Goal: Information Seeking & Learning: Learn about a topic

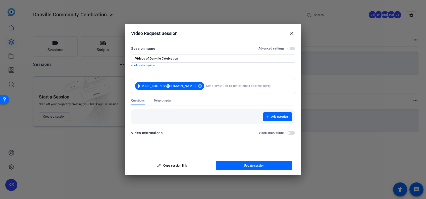
click at [292, 33] on mat-icon "close" at bounding box center [292, 33] width 6 height 6
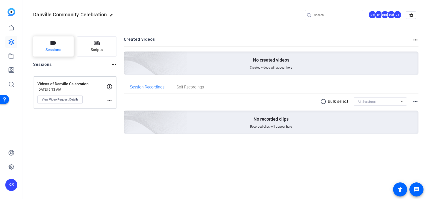
click at [55, 47] on button "Sessions" at bounding box center [53, 46] width 40 height 20
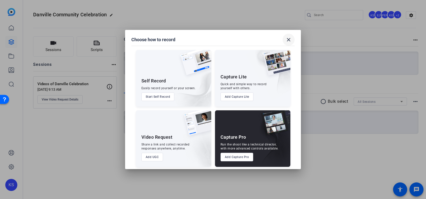
click at [291, 41] on mat-icon "close" at bounding box center [289, 40] width 6 height 6
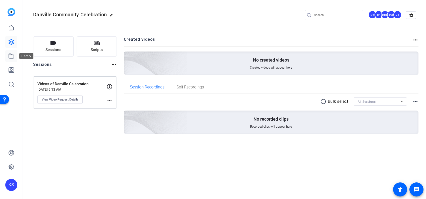
click at [13, 55] on icon at bounding box center [11, 56] width 5 height 5
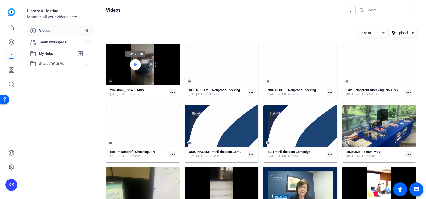
click at [136, 64] on icon at bounding box center [136, 64] width 3 height 3
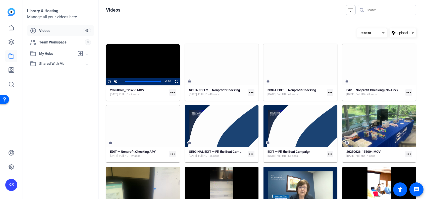
click at [64, 113] on div "Library & Hosting Manage all your videos here Videos 43 Team Workspace 0 My Hub…" at bounding box center [60, 99] width 75 height 199
click at [11, 42] on icon at bounding box center [11, 41] width 5 height 5
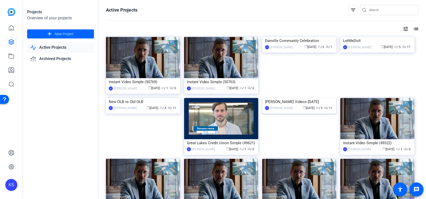
click at [300, 98] on img at bounding box center [299, 98] width 74 height 0
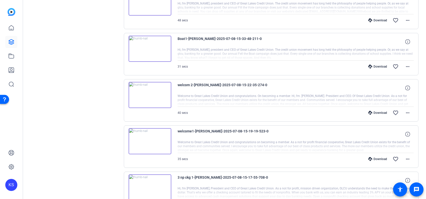
scroll to position [238, 0]
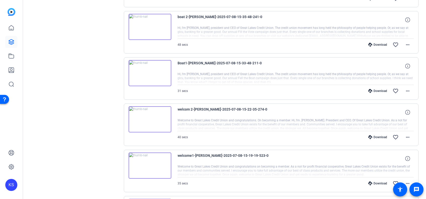
click at [149, 115] on img at bounding box center [150, 119] width 43 height 26
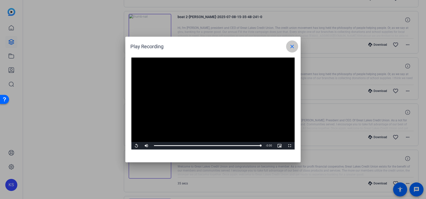
click at [292, 46] on mat-icon "close" at bounding box center [292, 46] width 6 height 6
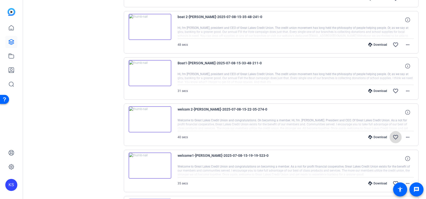
click at [393, 136] on mat-icon "favorite_border" at bounding box center [396, 137] width 6 height 6
click at [42, 120] on div "Sessions Scripts Sessions more_horiz Nonprofit checking, Fill the Boat, and Wel…" at bounding box center [75, 77] width 84 height 558
click at [150, 165] on img at bounding box center [150, 166] width 43 height 26
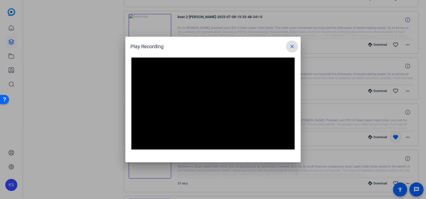
click at [293, 49] on mat-icon "close" at bounding box center [292, 46] width 6 height 6
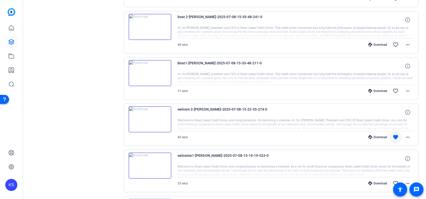
click at [150, 118] on img at bounding box center [150, 119] width 43 height 26
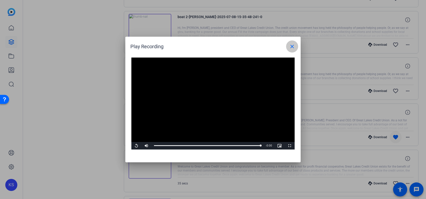
click at [292, 46] on mat-icon "close" at bounding box center [292, 46] width 6 height 6
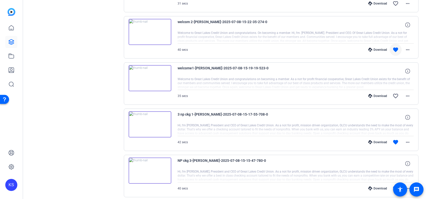
scroll to position [326, 0]
click at [149, 120] on img at bounding box center [150, 124] width 43 height 26
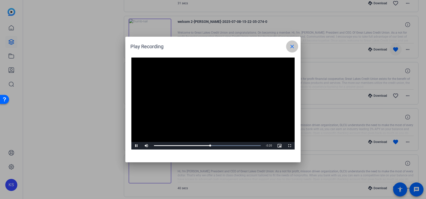
click at [290, 45] on mat-icon "close" at bounding box center [292, 46] width 6 height 6
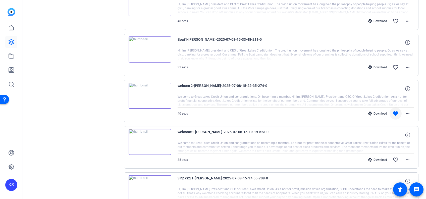
scroll to position [262, 0]
click at [150, 94] on img at bounding box center [150, 96] width 43 height 26
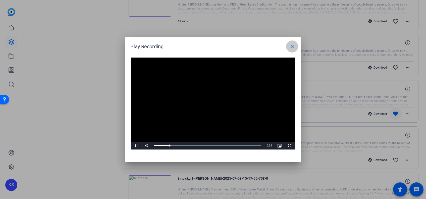
click at [293, 46] on mat-icon "close" at bounding box center [292, 46] width 6 height 6
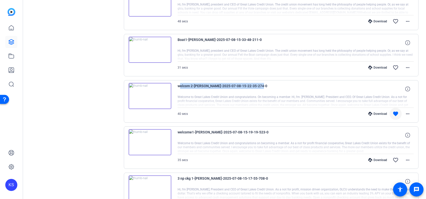
drag, startPoint x: 259, startPoint y: 84, endPoint x: 175, endPoint y: 88, distance: 83.8
click at [175, 88] on div "welcom 2-[PERSON_NAME]-2025-07-08-15-22-35-274-0 Welcome to Great Lakes Credit …" at bounding box center [271, 101] width 295 height 42
drag, startPoint x: 175, startPoint y: 88, endPoint x: 199, endPoint y: 86, distance: 24.3
copy span "welcom 2-[PERSON_NAME]-2025-07-08-15-22-35-274-0"
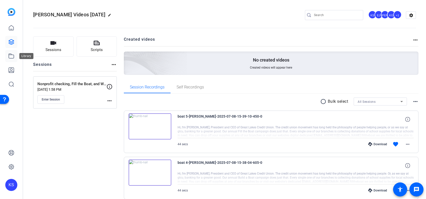
click at [12, 56] on icon at bounding box center [11, 56] width 6 height 6
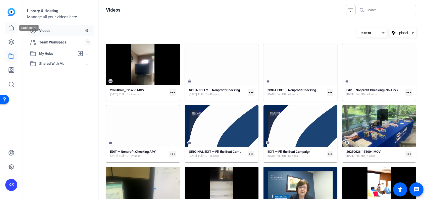
click at [10, 27] on icon at bounding box center [11, 28] width 6 height 6
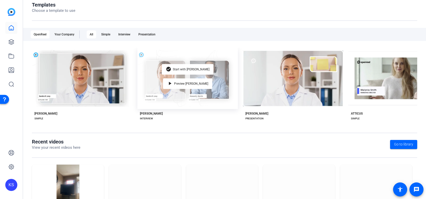
scroll to position [92, 0]
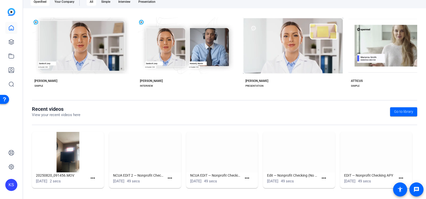
click at [146, 157] on img at bounding box center [145, 152] width 72 height 40
click at [141, 168] on img at bounding box center [145, 152] width 72 height 40
click at [169, 177] on mat-icon "more_horiz" at bounding box center [170, 178] width 6 height 6
click at [172, 185] on span "View" at bounding box center [180, 186] width 20 height 6
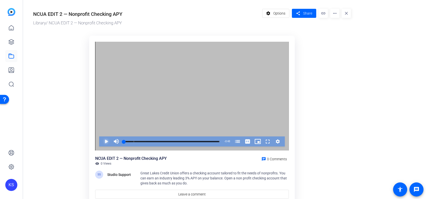
click at [101, 141] on span "Video Player" at bounding box center [101, 142] width 0 height 10
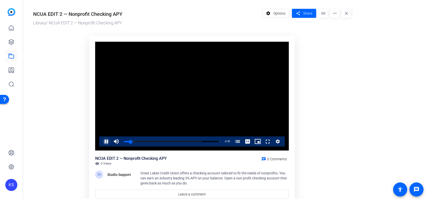
click at [101, 140] on span "Video Player" at bounding box center [101, 142] width 0 height 10
click at [13, 30] on icon at bounding box center [11, 27] width 5 height 5
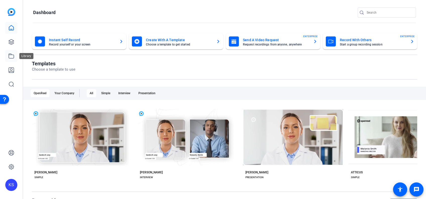
click at [10, 54] on icon at bounding box center [11, 56] width 6 height 6
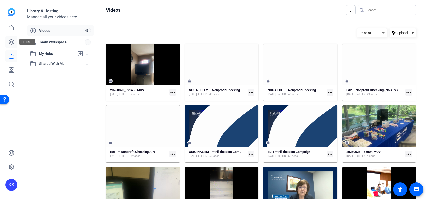
click at [9, 41] on icon at bounding box center [11, 42] width 6 height 6
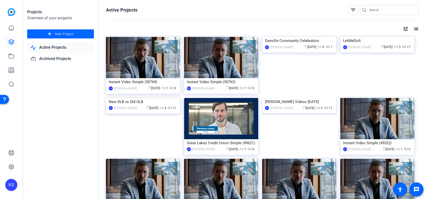
click at [304, 98] on img at bounding box center [299, 98] width 74 height 0
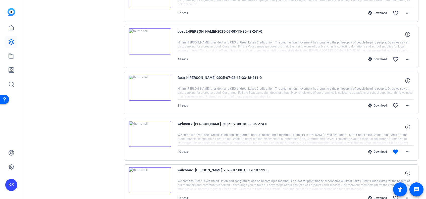
scroll to position [192, 0]
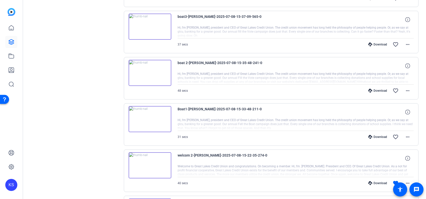
click at [158, 164] on img at bounding box center [150, 165] width 43 height 26
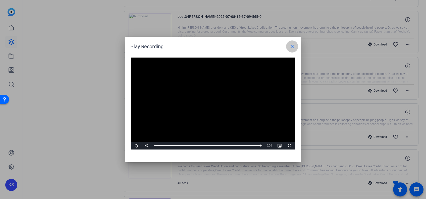
click at [292, 44] on mat-icon "close" at bounding box center [292, 46] width 6 height 6
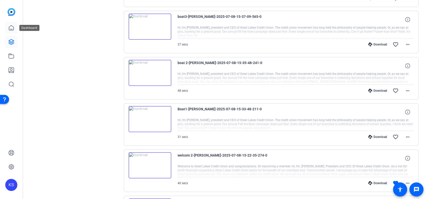
click at [9, 26] on icon at bounding box center [11, 28] width 6 height 6
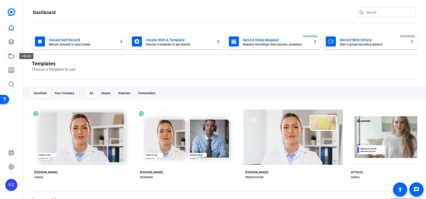
click at [10, 54] on icon at bounding box center [11, 56] width 6 height 6
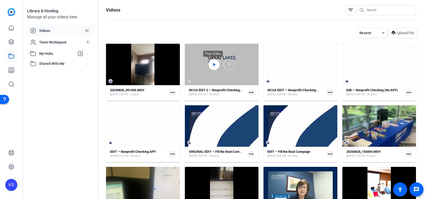
click at [213, 63] on icon at bounding box center [214, 64] width 3 height 3
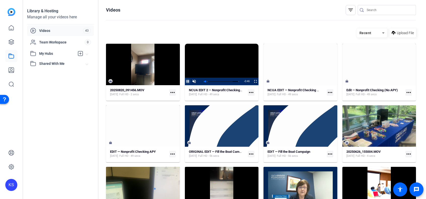
click at [185, 80] on span "Video Player" at bounding box center [185, 82] width 0 height 8
